Goal: Information Seeking & Learning: Learn about a topic

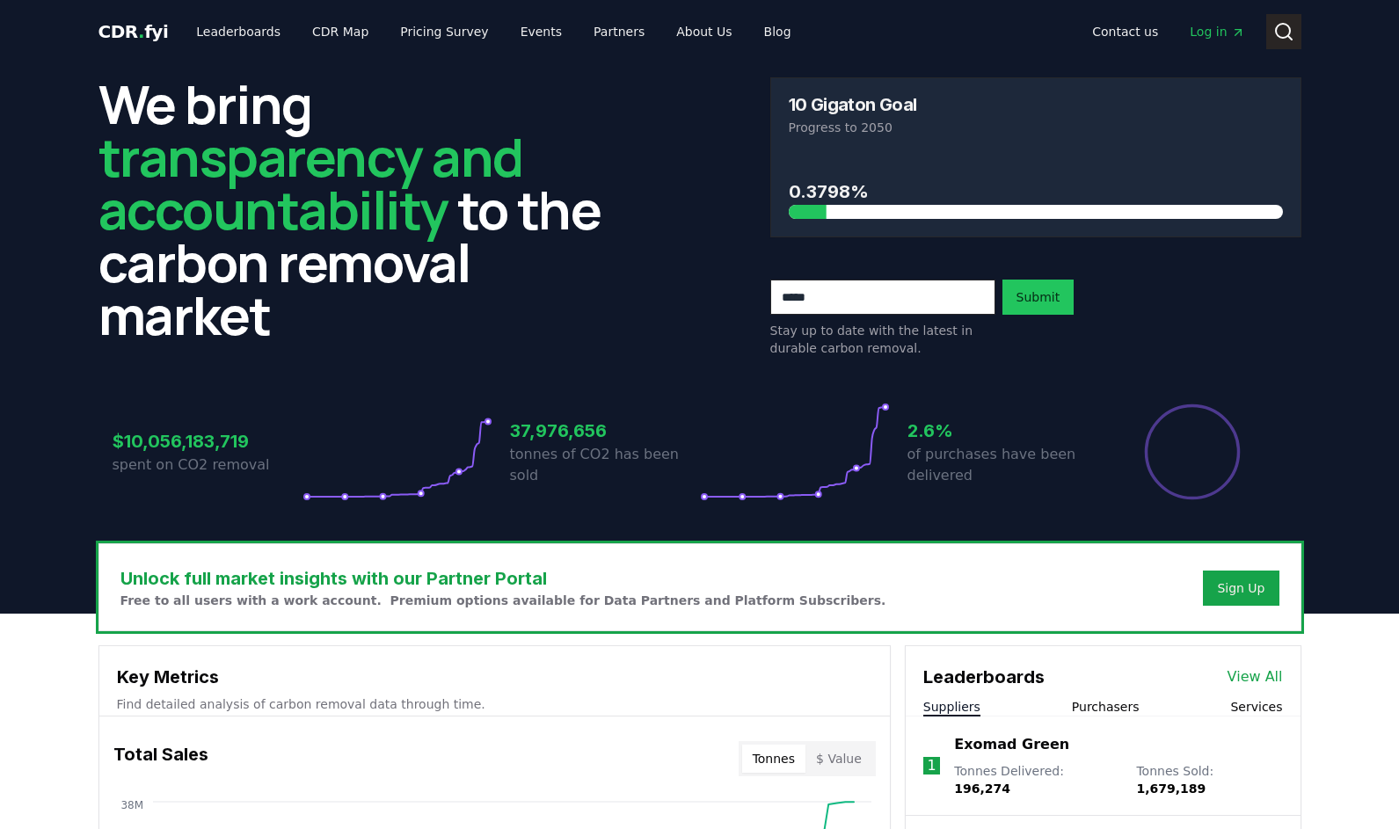
click at [1288, 43] on button "Search" at bounding box center [1283, 31] width 35 height 35
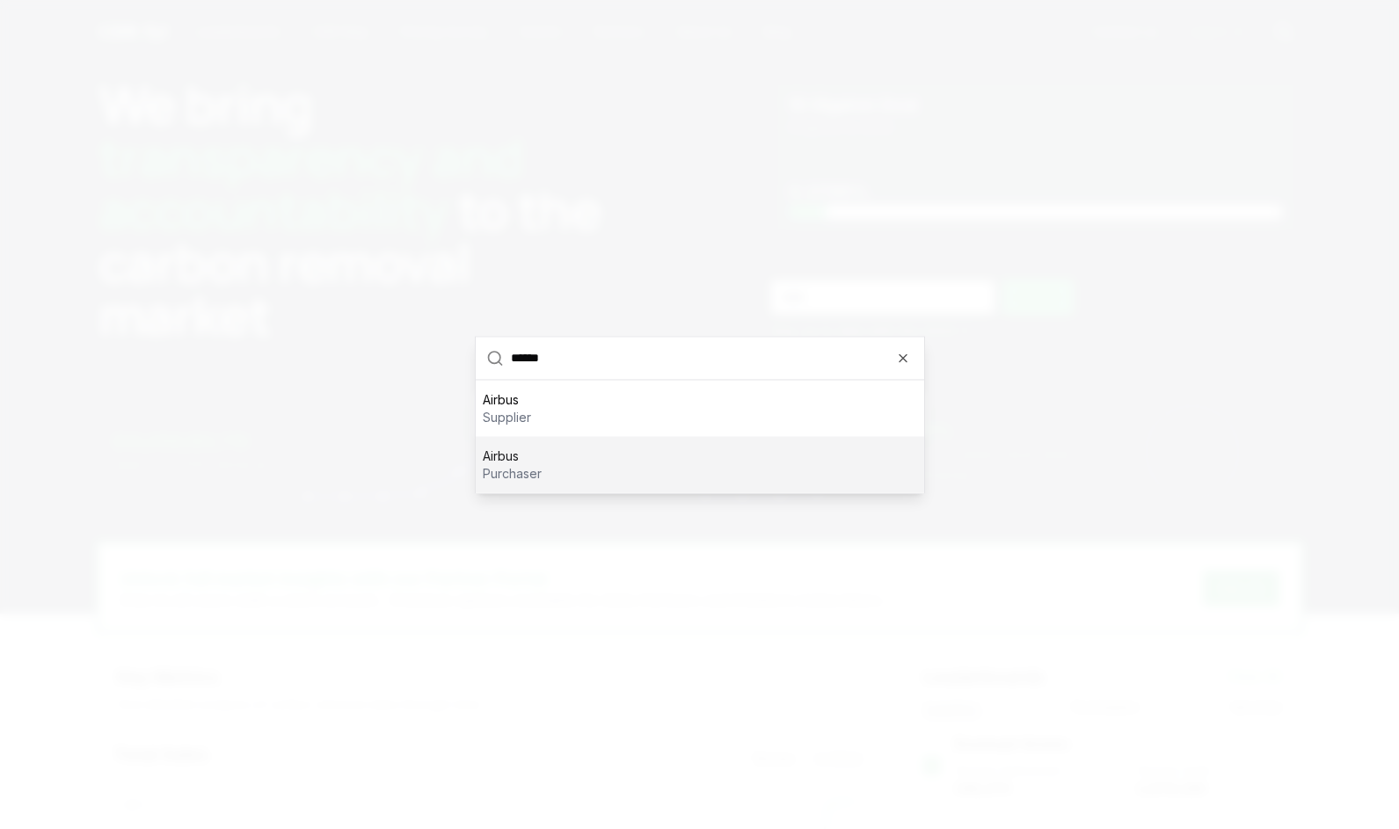
type input "******"
click at [512, 462] on p "Airbus" at bounding box center [512, 456] width 59 height 18
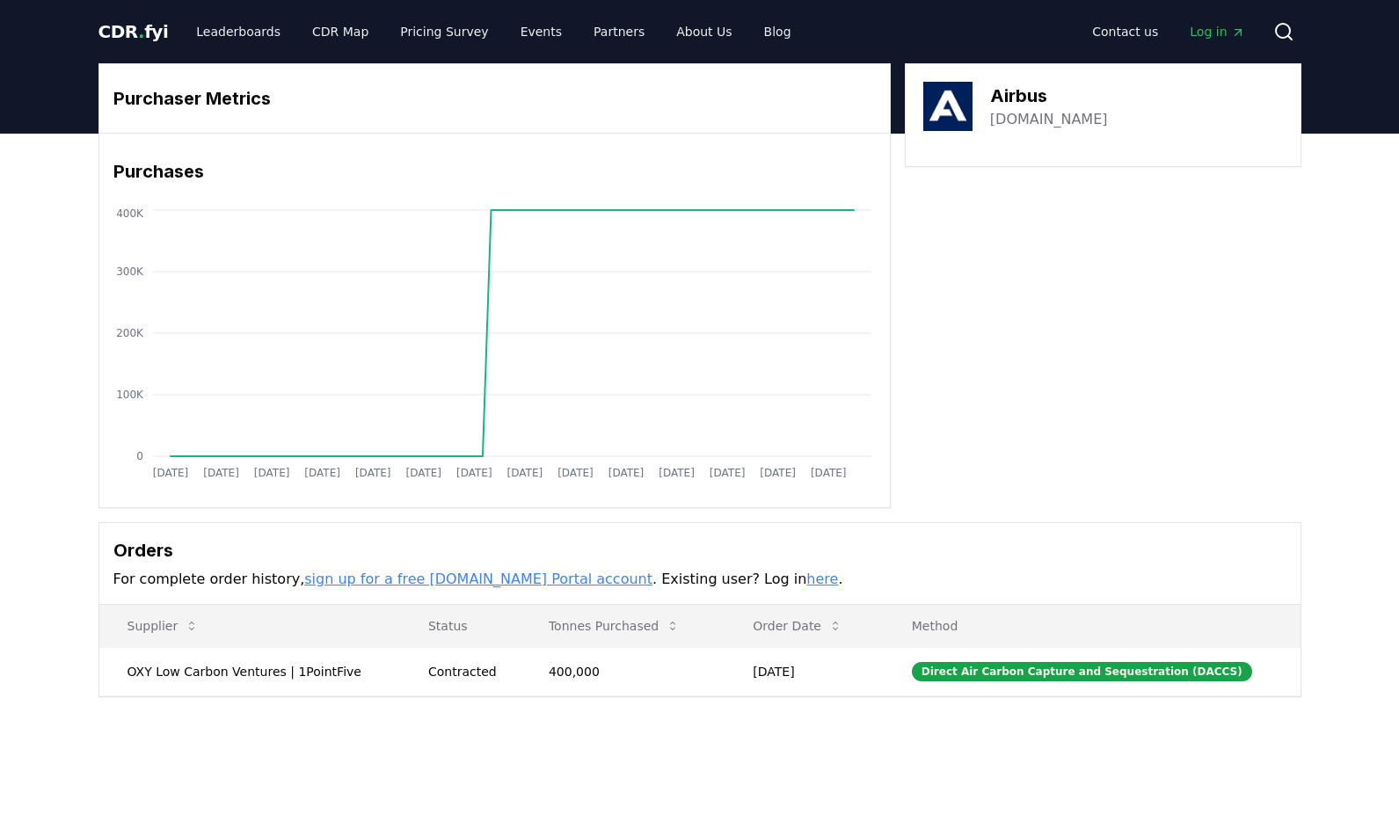
scroll to position [1, 0]
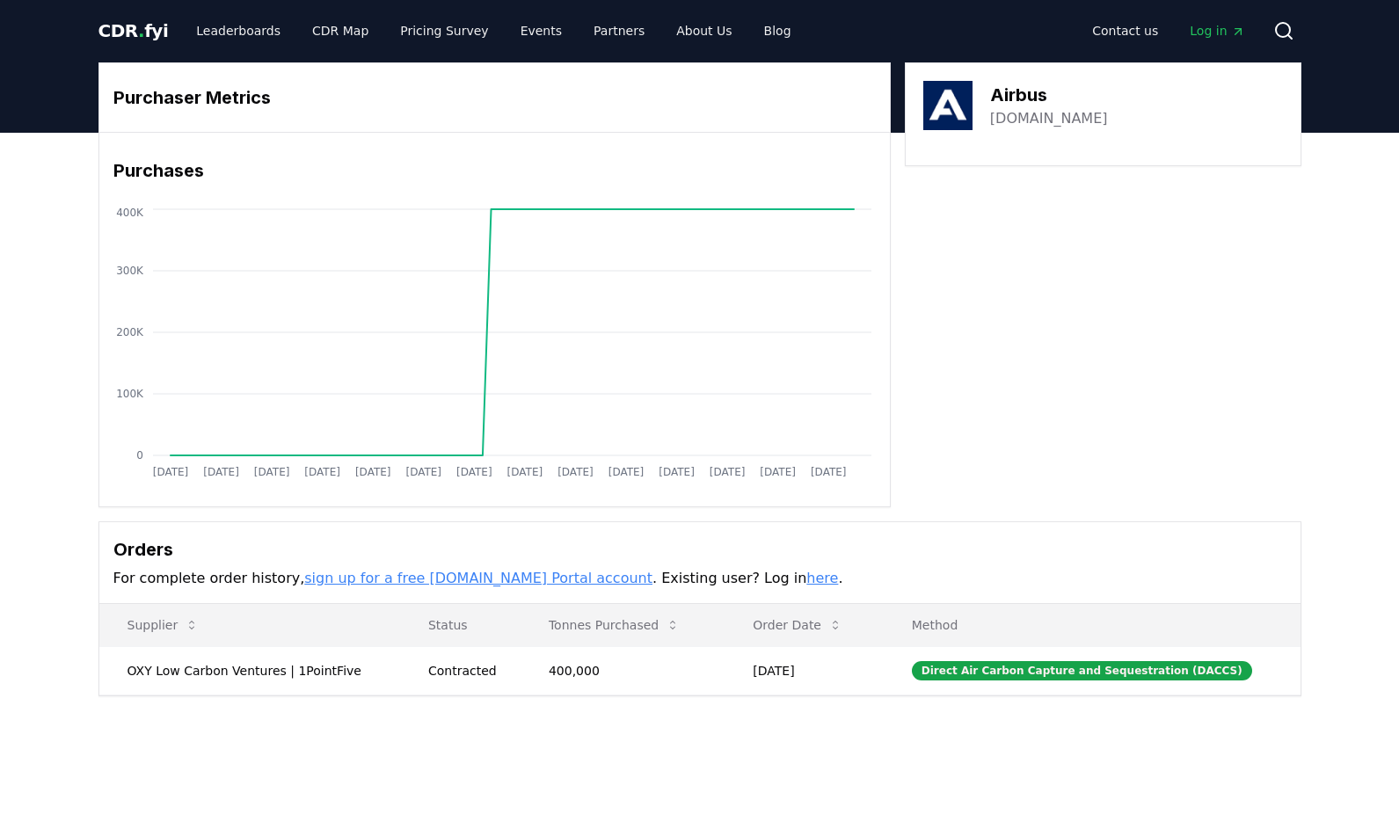
click at [1017, 98] on h3 "Airbus" at bounding box center [1049, 95] width 118 height 26
click at [1023, 118] on link "[DOMAIN_NAME]" at bounding box center [1049, 118] width 118 height 21
click at [1296, 33] on button "Search" at bounding box center [1283, 30] width 35 height 35
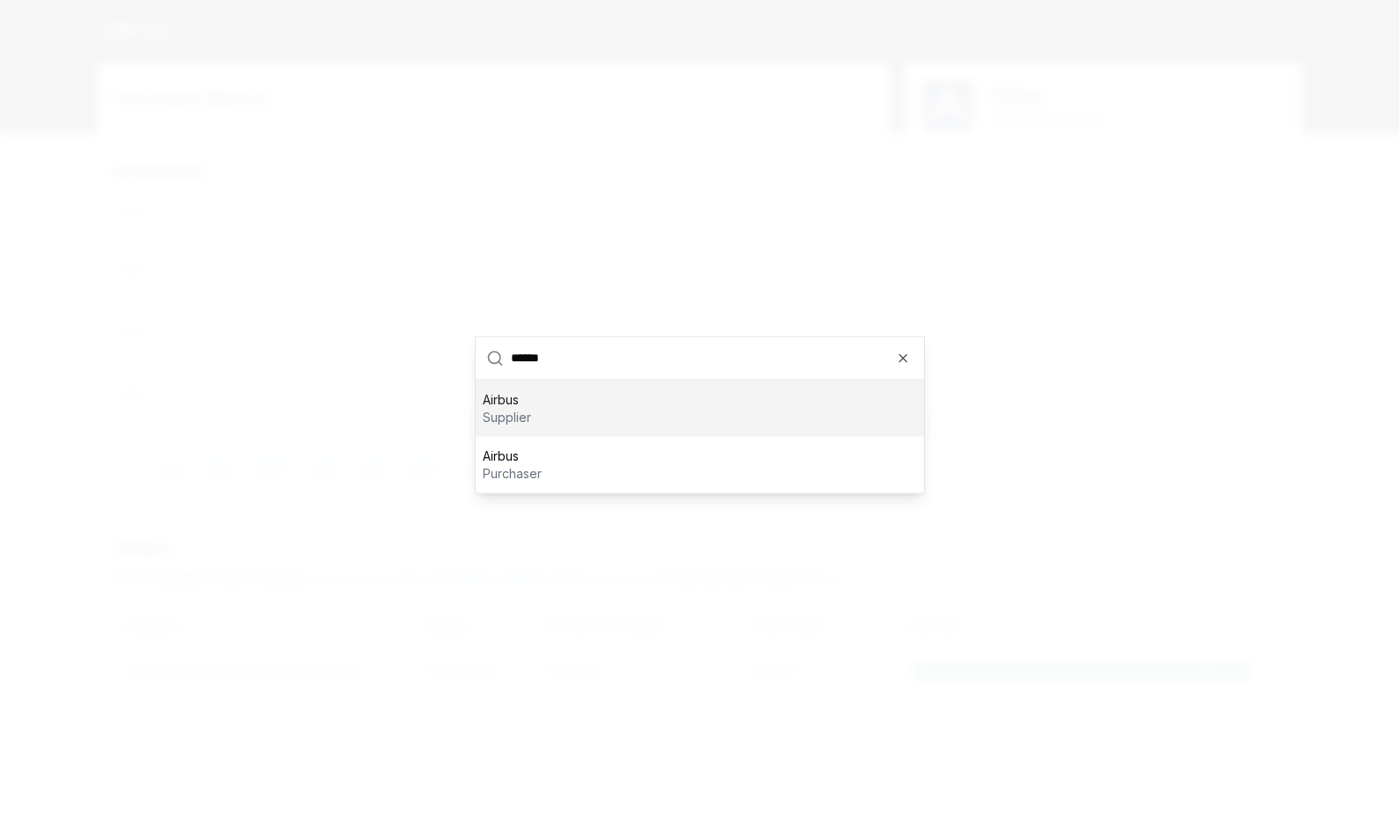
click at [563, 406] on div "Airbus supplier" at bounding box center [700, 408] width 448 height 56
